Goal: Information Seeking & Learning: Find specific fact

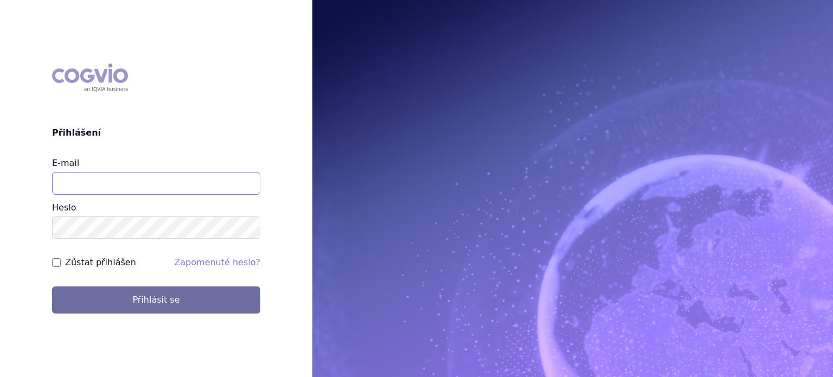
click at [72, 183] on input "E-mail" at bounding box center [156, 183] width 208 height 23
type input "lenka.pribylova@astrazeneca.com"
click at [52, 286] on button "Přihlásit se" at bounding box center [156, 299] width 208 height 27
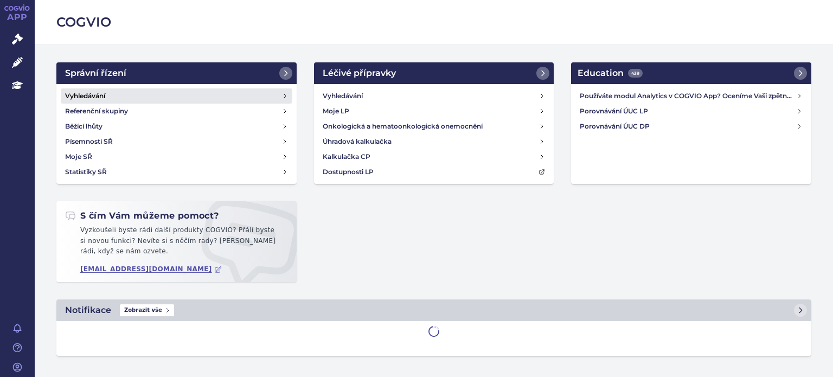
click at [88, 98] on h4 "Vyhledávání" at bounding box center [85, 96] width 40 height 11
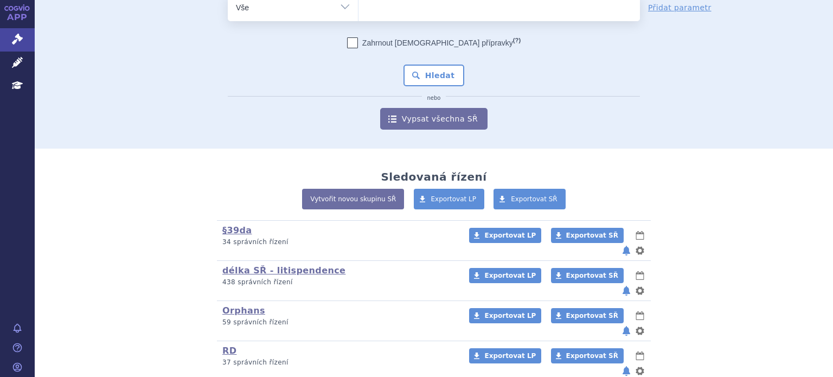
scroll to position [132, 0]
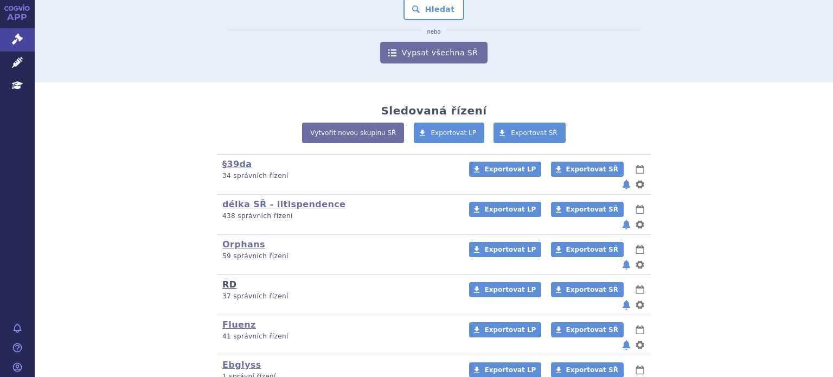
click at [228, 279] on link "RD" at bounding box center [229, 284] width 14 height 10
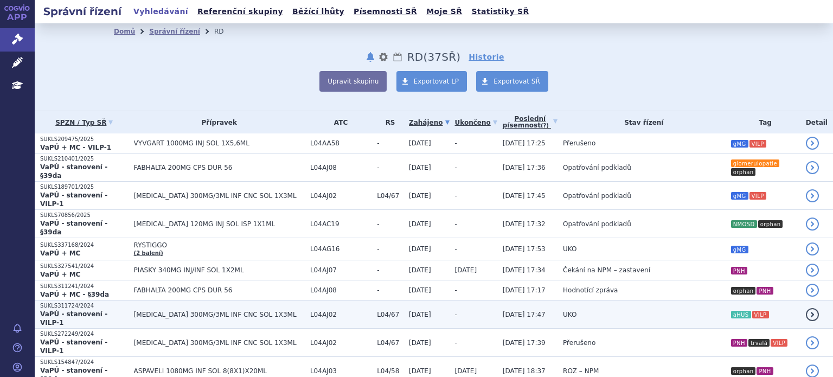
click at [249, 311] on span "[MEDICAL_DATA] 300MG/3ML INF CNC SOL 1X3ML" at bounding box center [219, 315] width 171 height 8
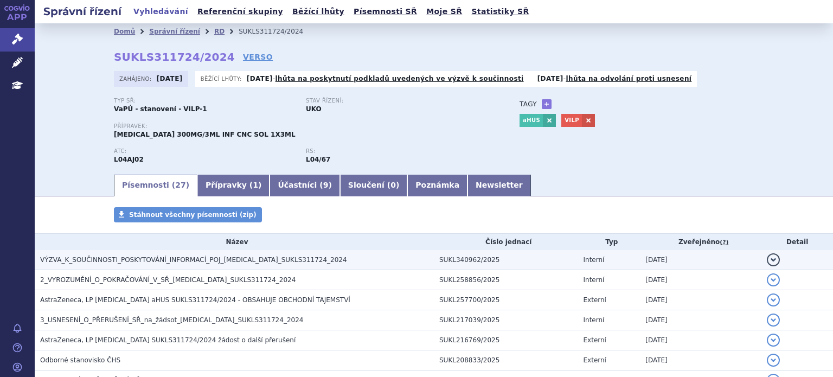
click at [169, 259] on span "VÝZVA_K_SOUČINNOSTI_POSKYTOVÁNÍ_INFORMACÍ_POJ_[MEDICAL_DATA]_SUKLS311724_2024" at bounding box center [193, 260] width 307 height 8
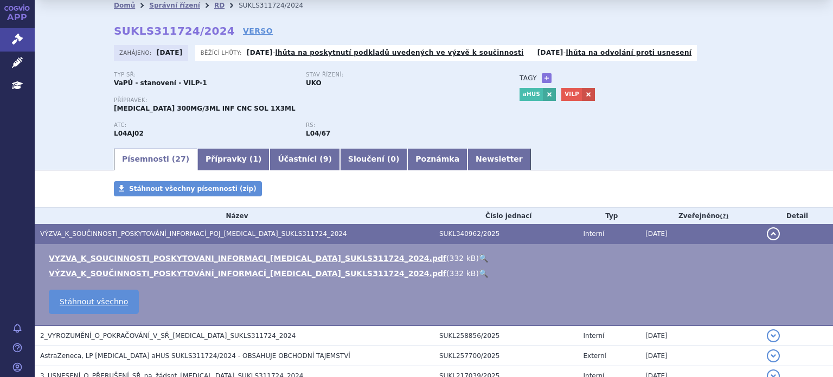
scroll to position [27, 0]
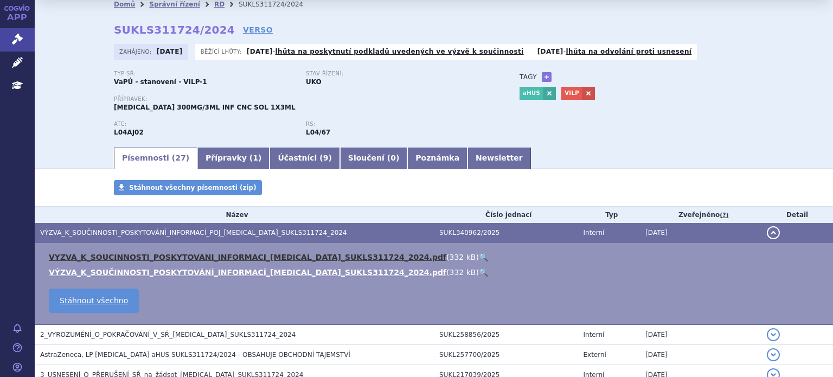
click at [125, 255] on link "VYZVA_K_SOUCINNOSTI_POSKYTOVANI_INFORMACI_[MEDICAL_DATA]_SUKLS311724_2024.pdf" at bounding box center [248, 257] width 398 height 9
